Goal: Obtain resource: Download file/media

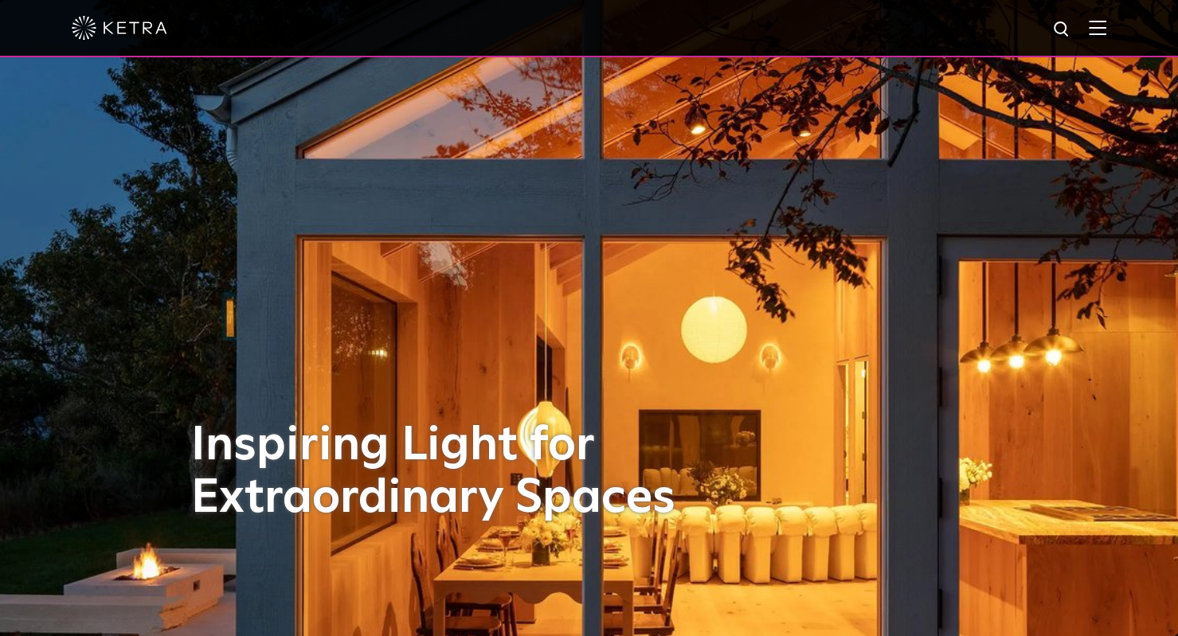
click at [1106, 31] on img at bounding box center [1098, 27] width 18 height 15
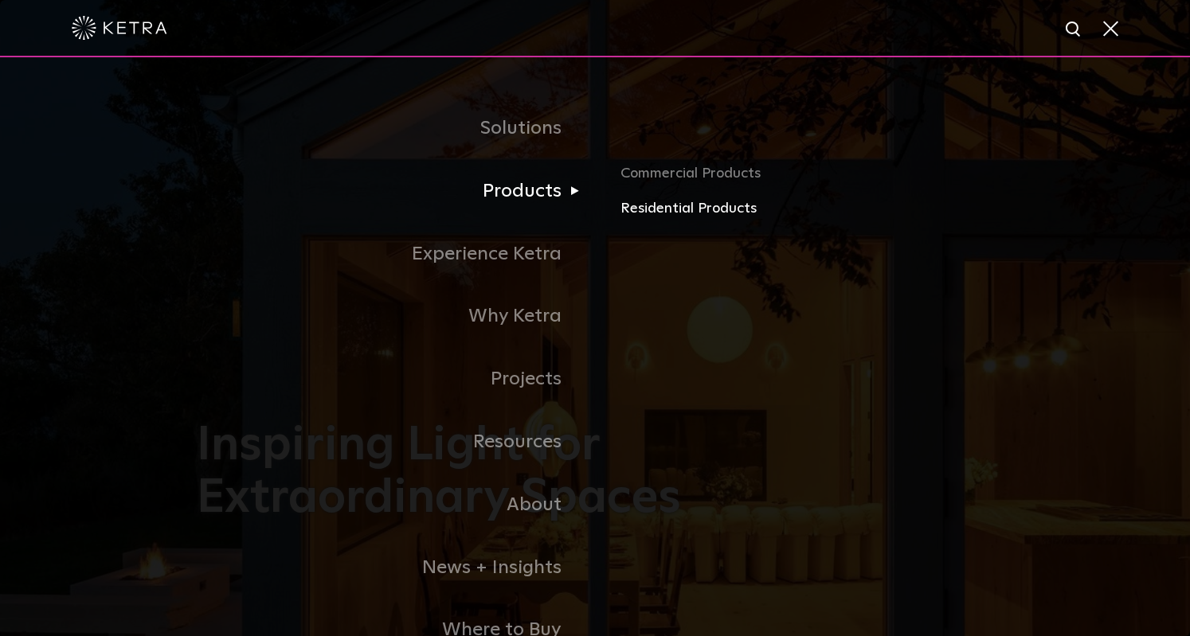
click at [674, 211] on link "Residential Products" at bounding box center [807, 209] width 373 height 23
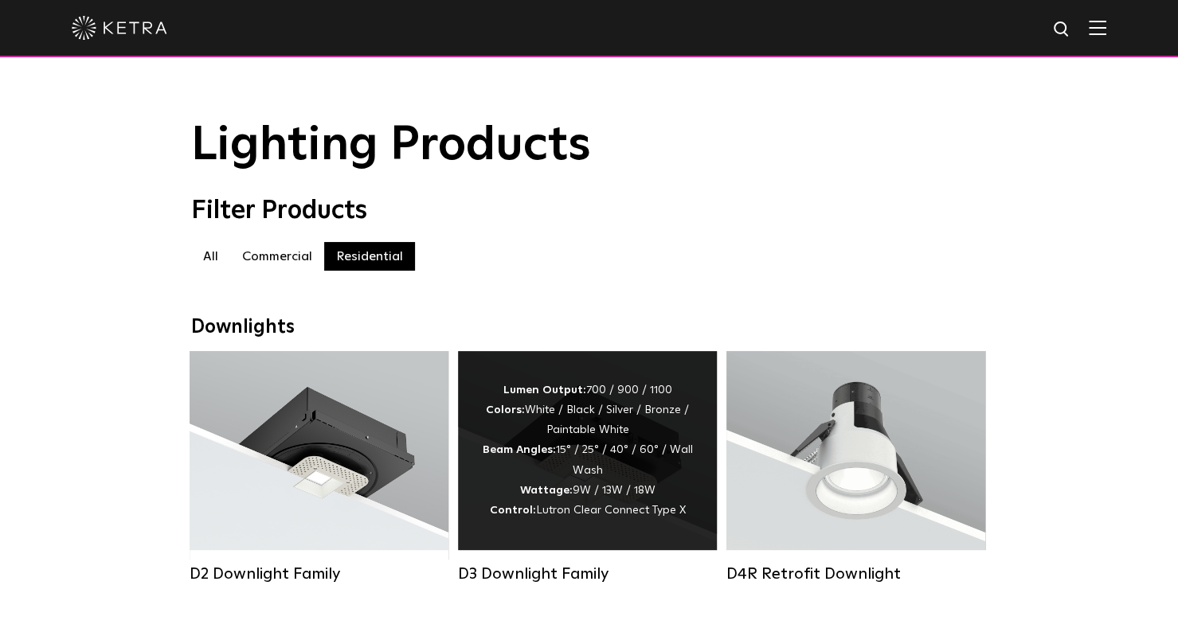
click at [597, 416] on div "Lumen Output: 700 / 900 / 1100 Colors: White / Black / Silver / Bronze / Painta…" at bounding box center [587, 451] width 211 height 140
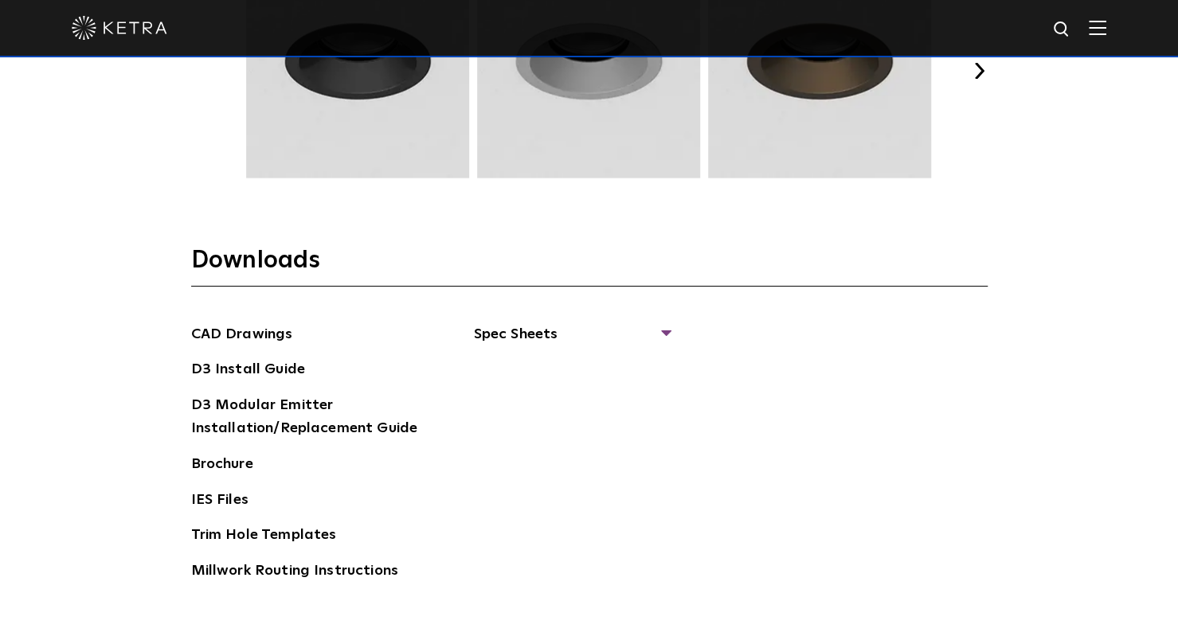
scroll to position [2308, 0]
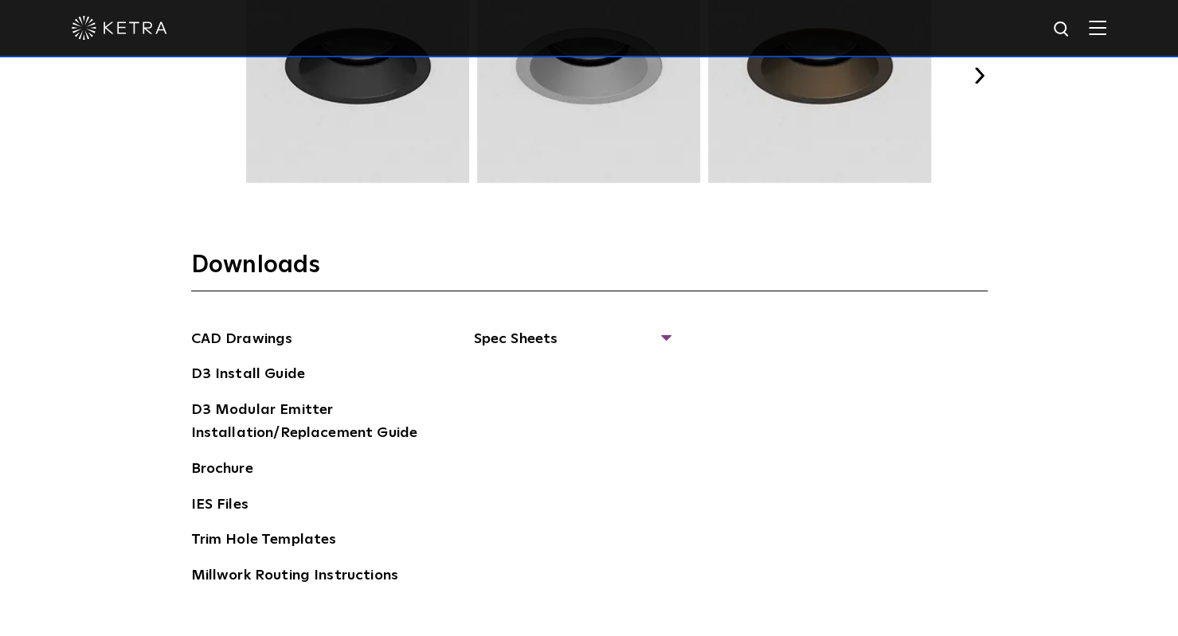
click at [669, 330] on div "CAD Drawings D3 Install Guide D3 Modular Emitter Installation/Replacement Guide…" at bounding box center [589, 464] width 797 height 272
click at [669, 335] on div "CAD Drawings D3 Install Guide D3 Modular Emitter Installation/Replacement Guide…" at bounding box center [589, 464] width 797 height 272
click at [664, 332] on span "Spec Sheets" at bounding box center [571, 345] width 195 height 35
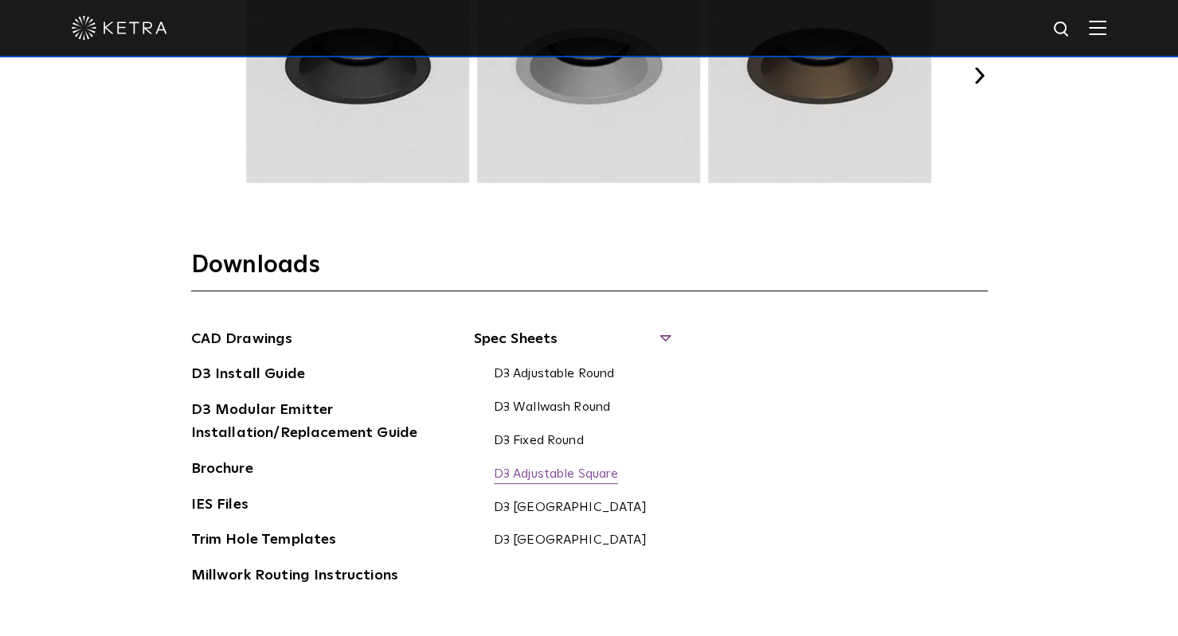
click at [558, 474] on link "D3 Adjustable Square" at bounding box center [556, 476] width 124 height 18
